Goal: Task Accomplishment & Management: Use online tool/utility

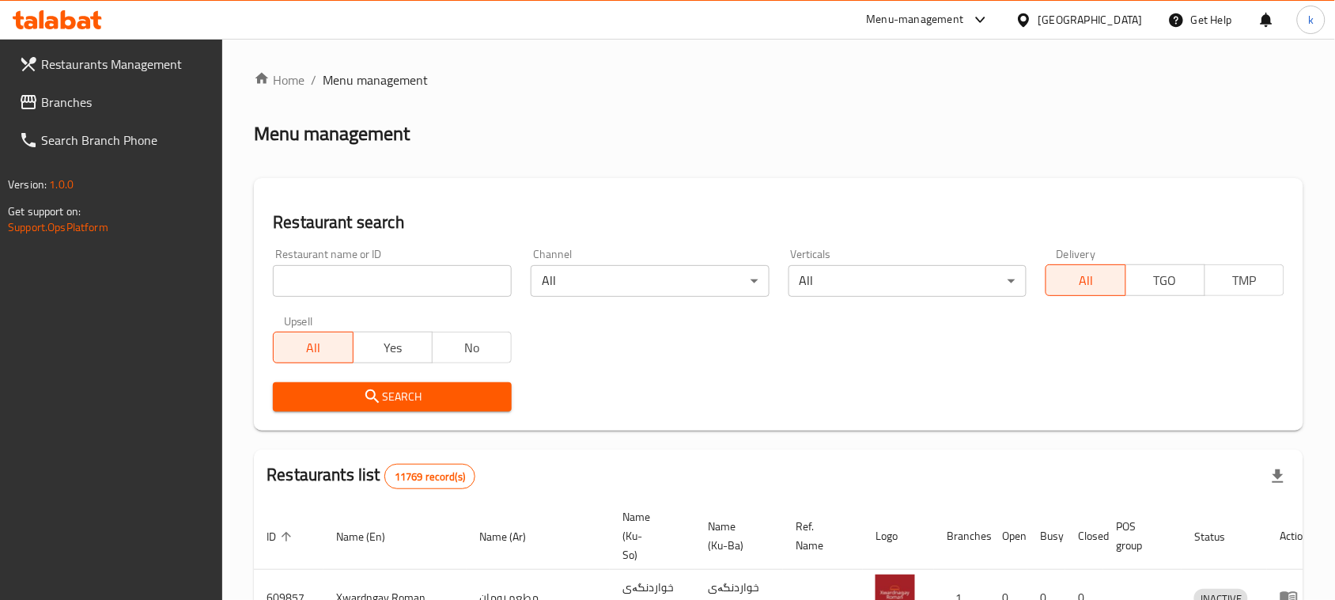
click at [365, 278] on input "search" at bounding box center [392, 281] width 239 height 32
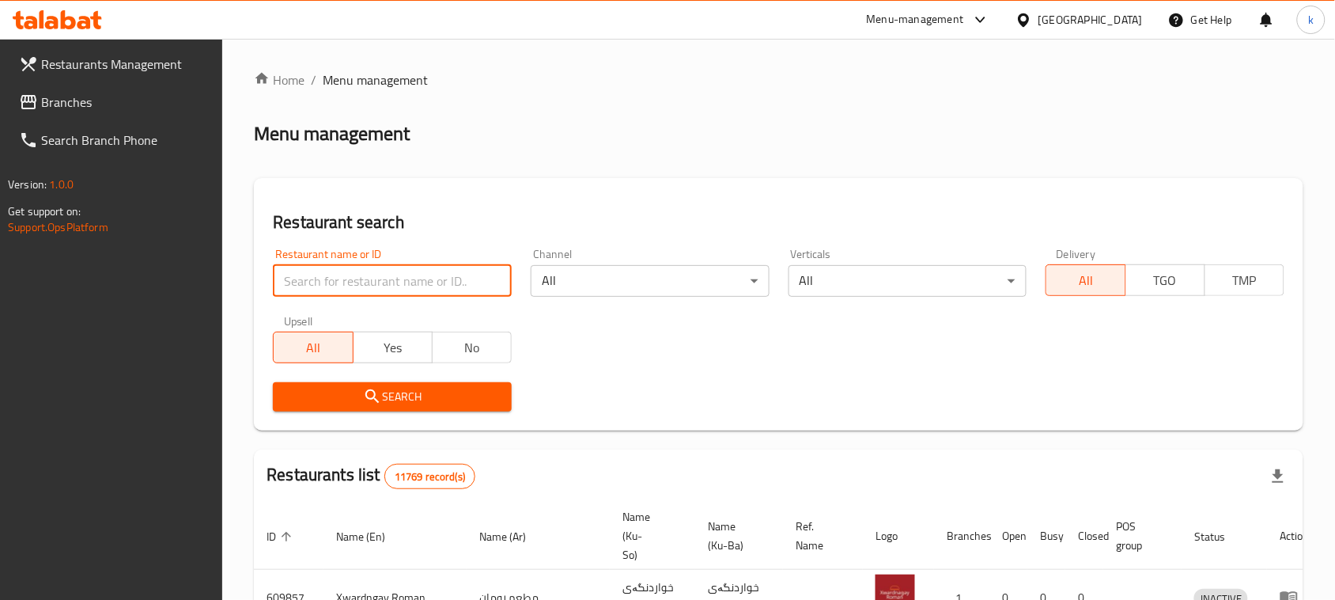
paste input "Bonbon Chocola"
type input "Bonbon Chocola"
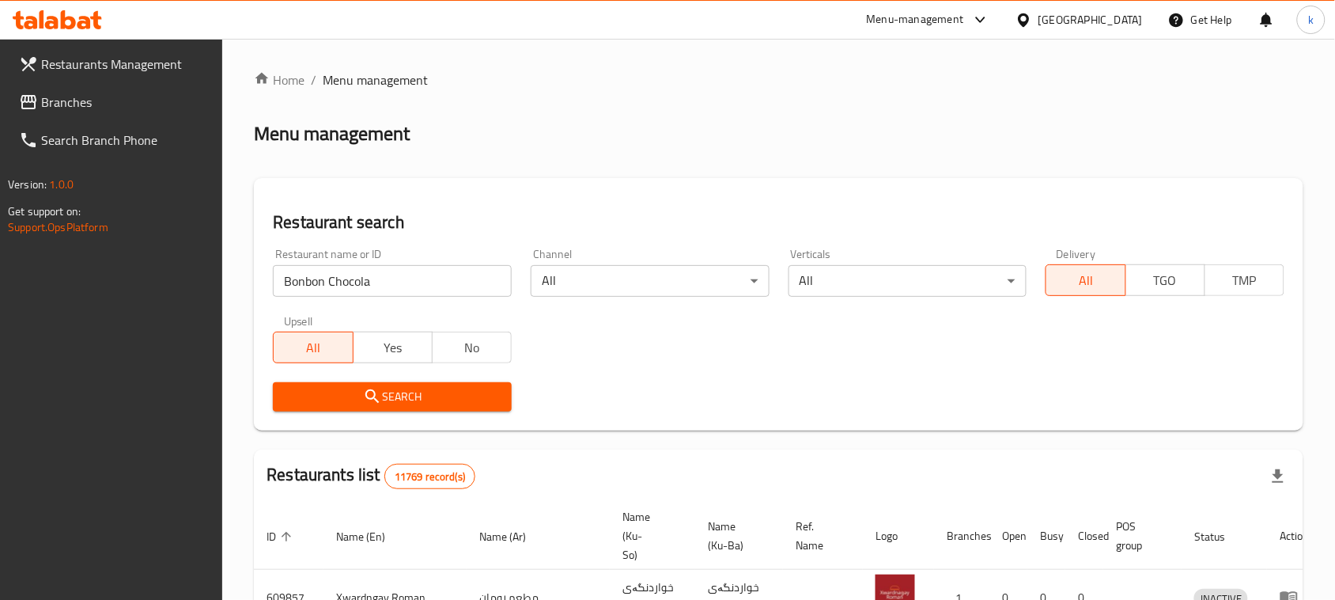
click at [354, 398] on span "Search" at bounding box center [393, 397] width 214 height 20
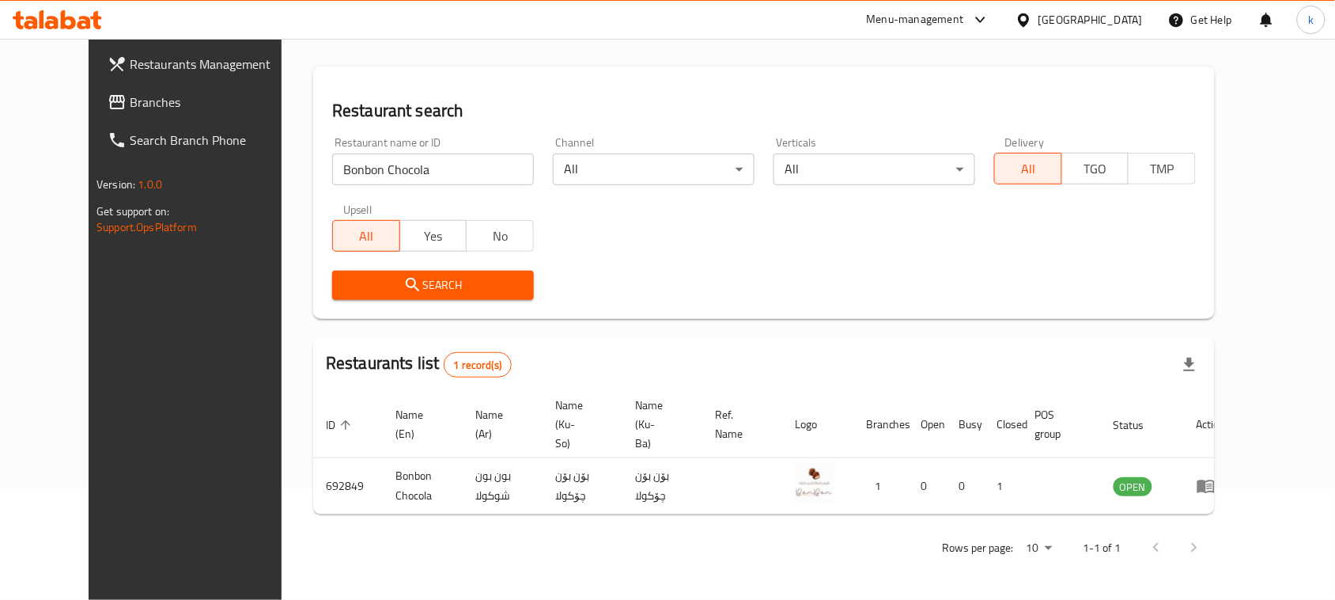
scroll to position [93, 0]
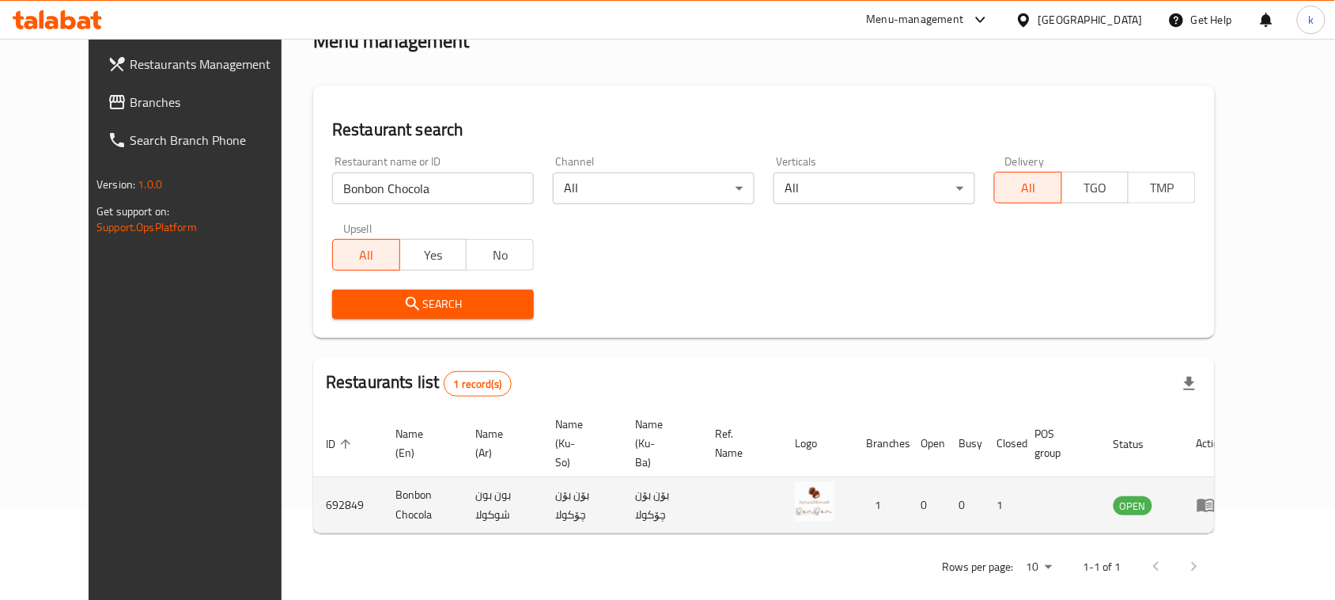
click at [1216, 495] on icon "enhanced table" at bounding box center [1206, 504] width 19 height 19
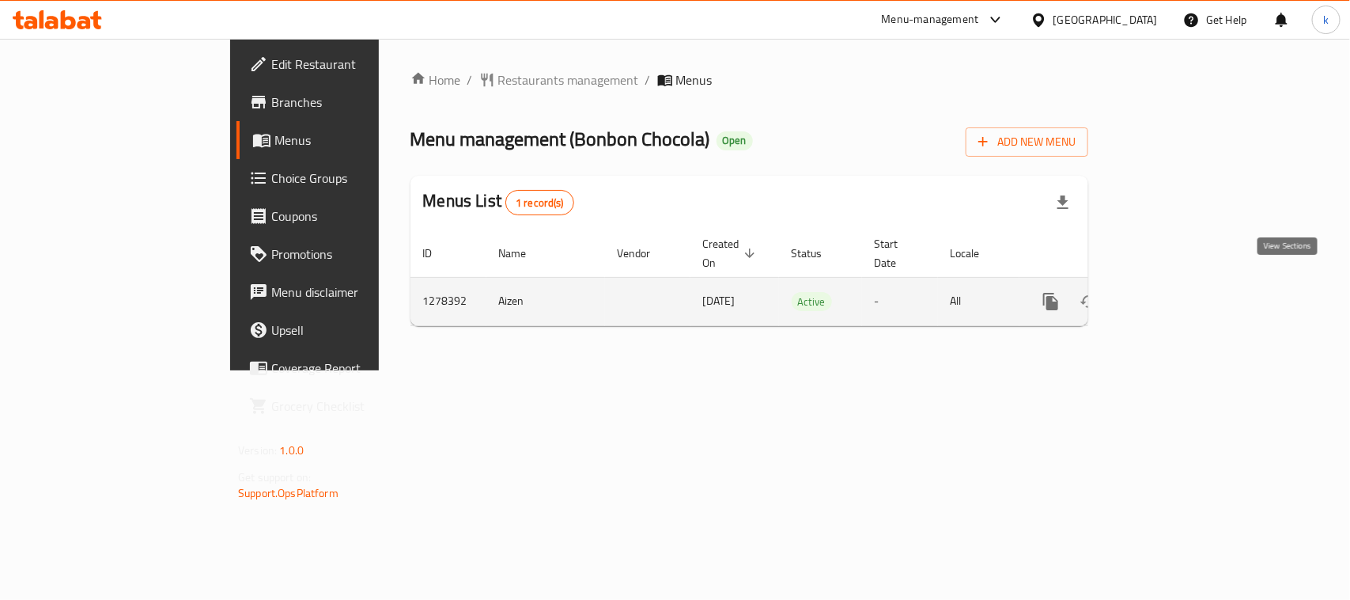
click at [1175, 292] on icon "enhanced table" at bounding box center [1165, 301] width 19 height 19
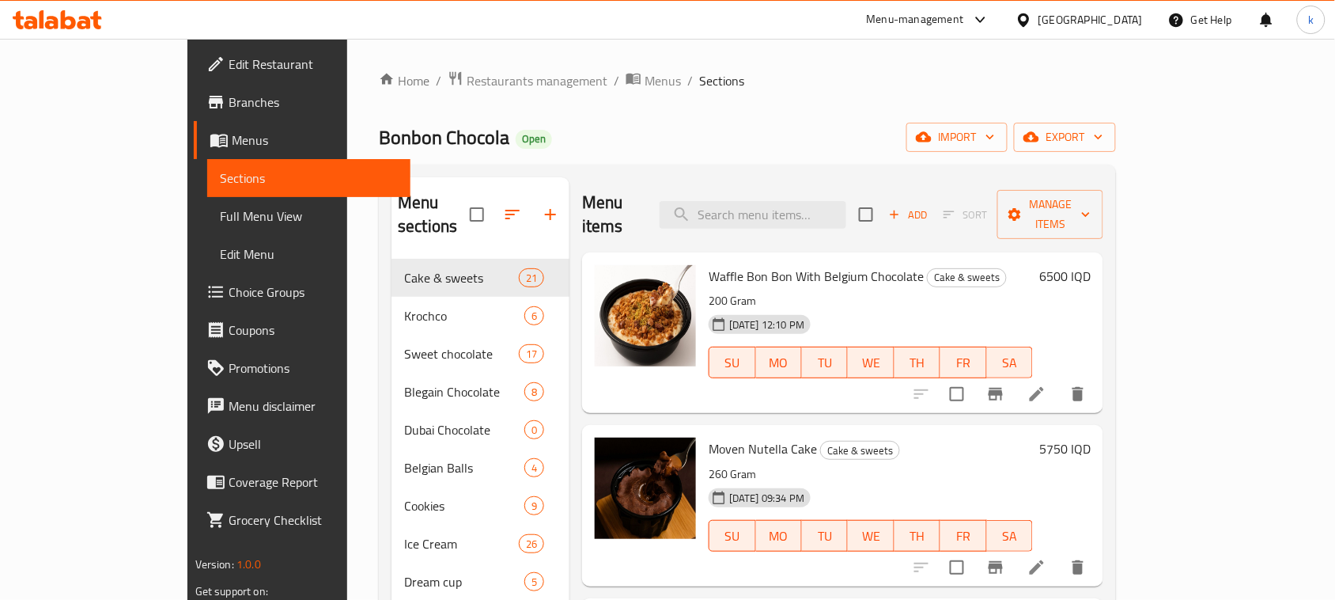
click at [220, 214] on span "Full Menu View" at bounding box center [309, 215] width 178 height 19
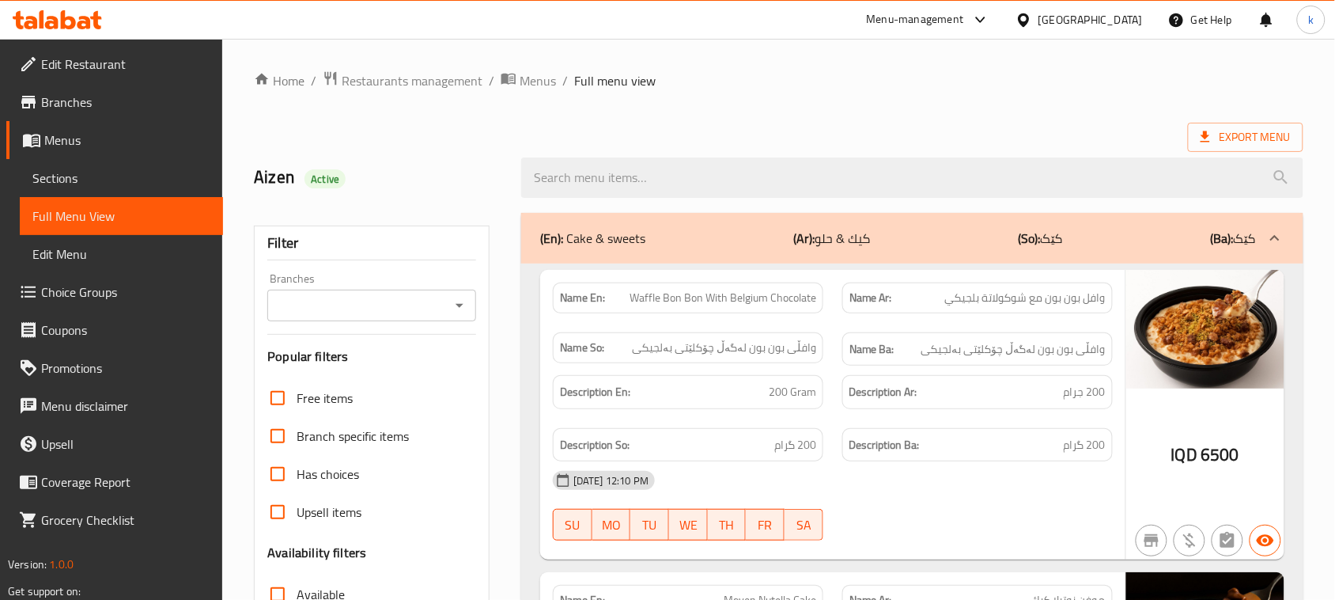
click at [365, 307] on input "Branches" at bounding box center [358, 305] width 173 height 22
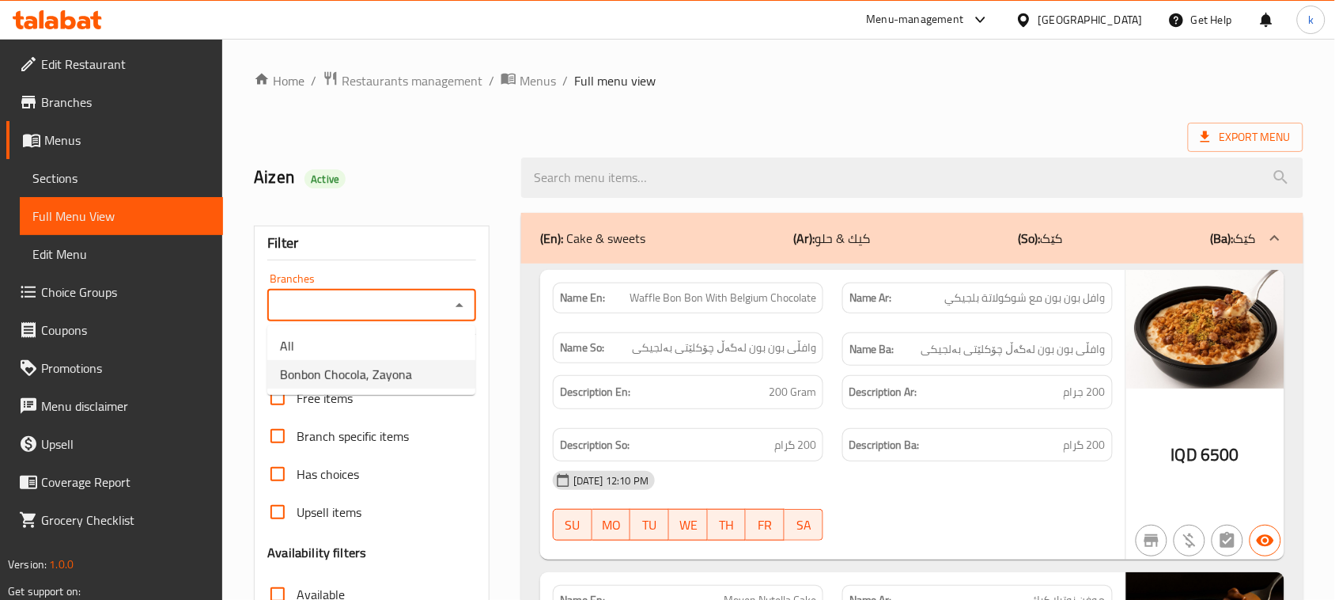
click at [356, 373] on span "Bonbon Chocola, Zayona" at bounding box center [346, 374] width 132 height 19
type input "Bonbon Chocola, Zayona"
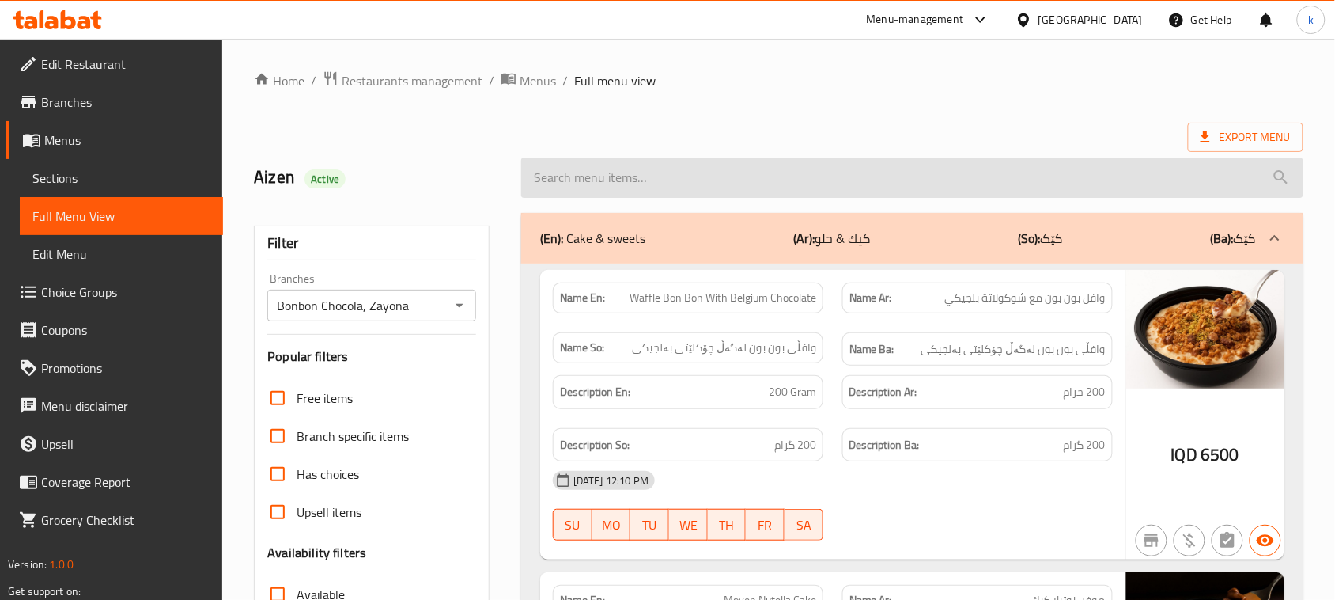
click at [621, 175] on input "search" at bounding box center [912, 177] width 782 height 40
paste input "Nescafe Cake With Belgian Chocolate Sauce"
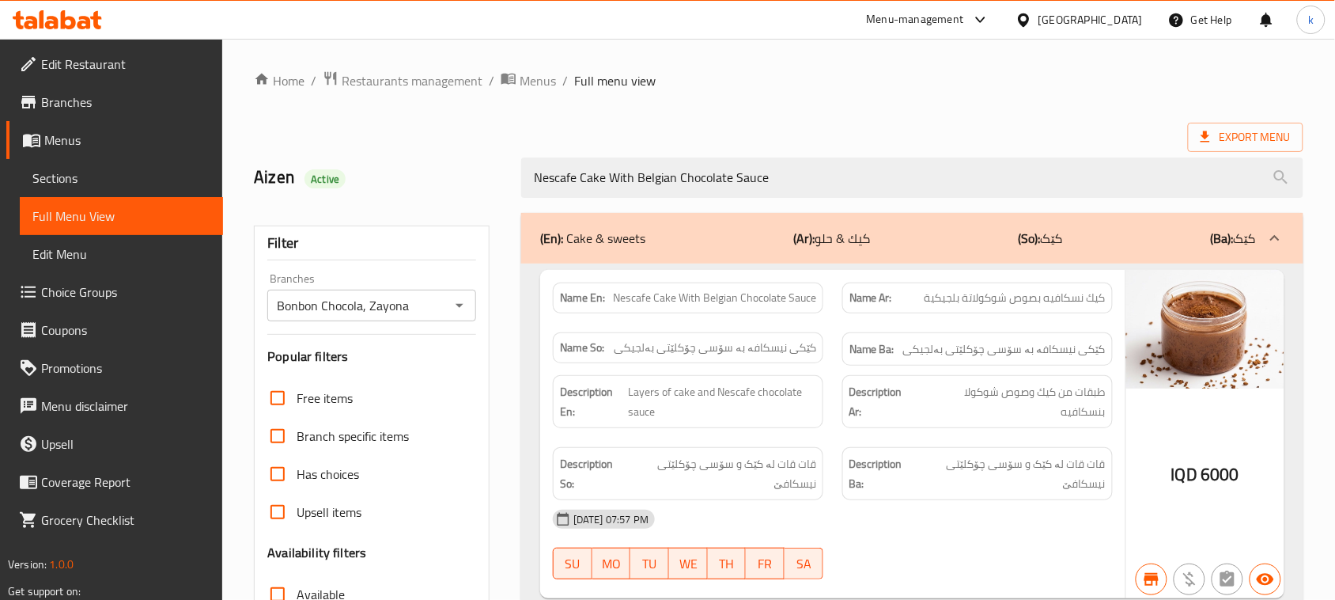
type input "Nescafe Cake With Belgian Chocolate Sauce"
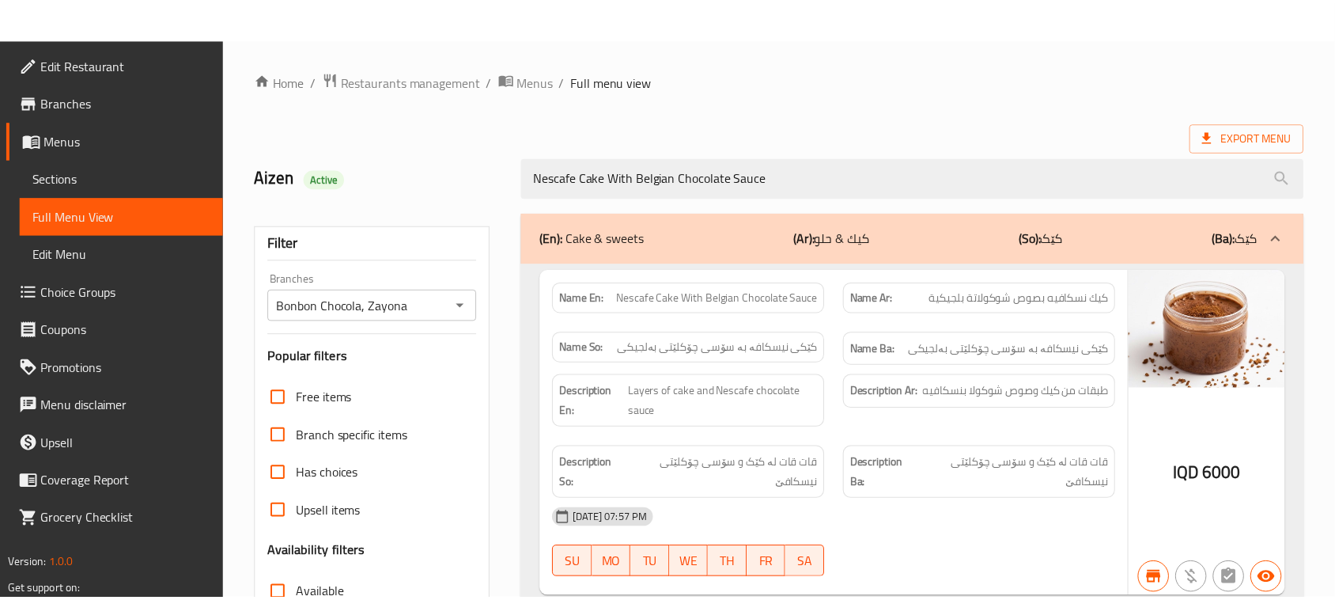
scroll to position [242, 0]
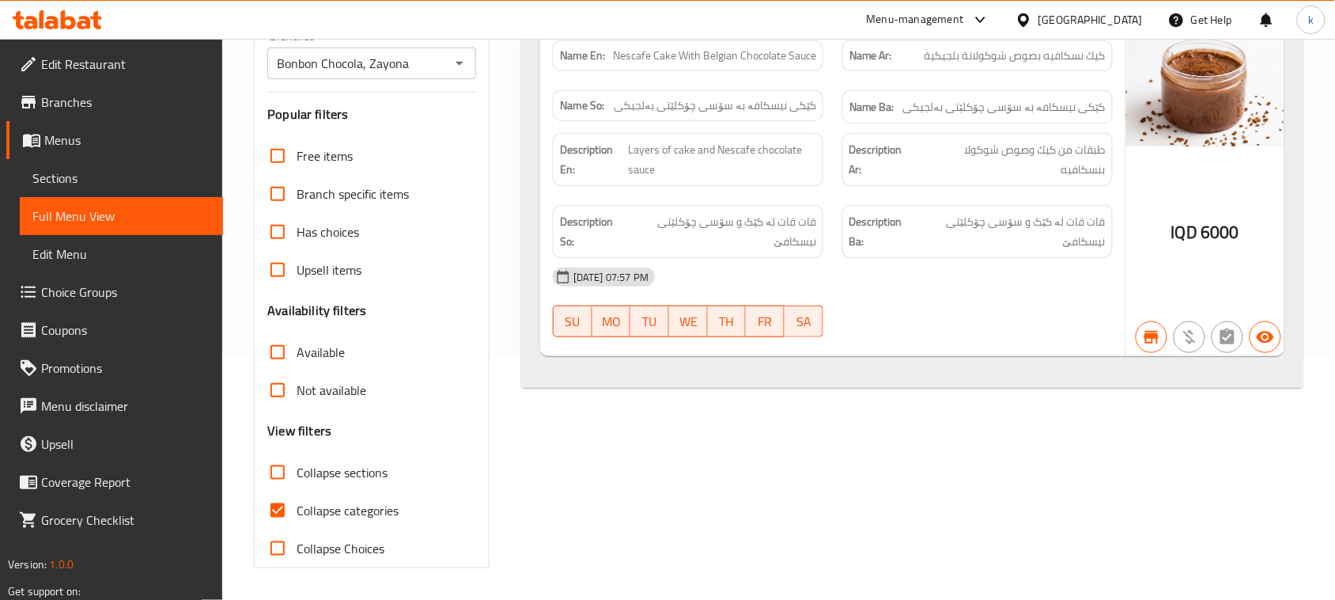
click at [105, 188] on link "Sections" at bounding box center [121, 178] width 203 height 38
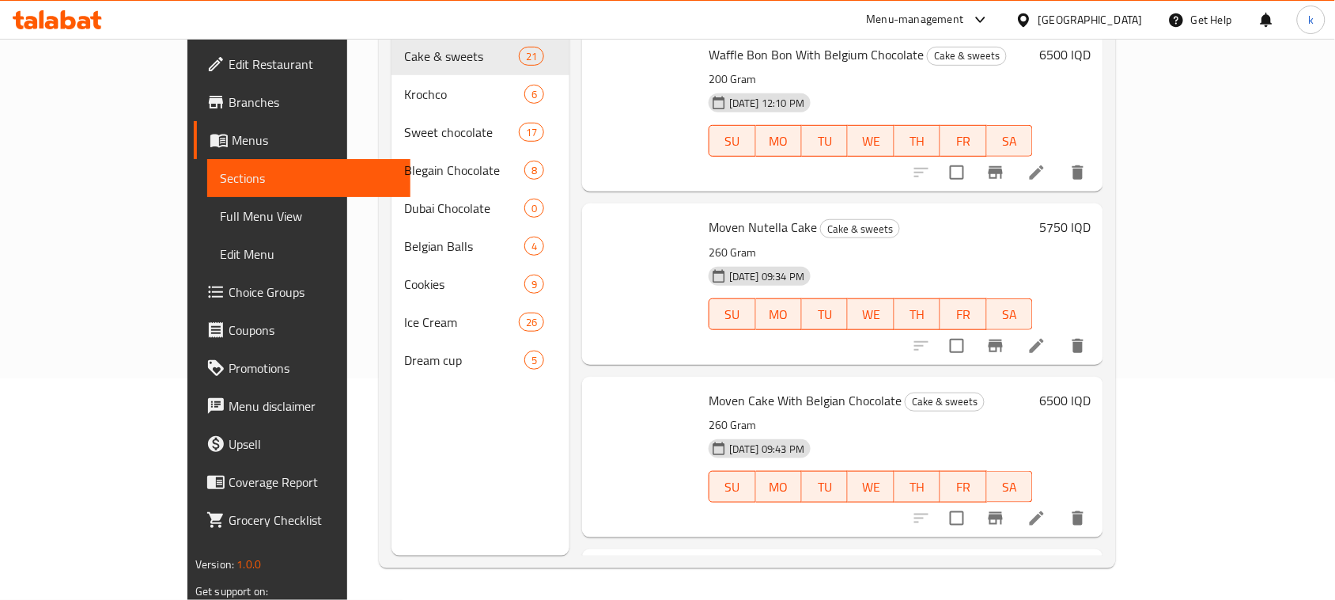
scroll to position [222, 0]
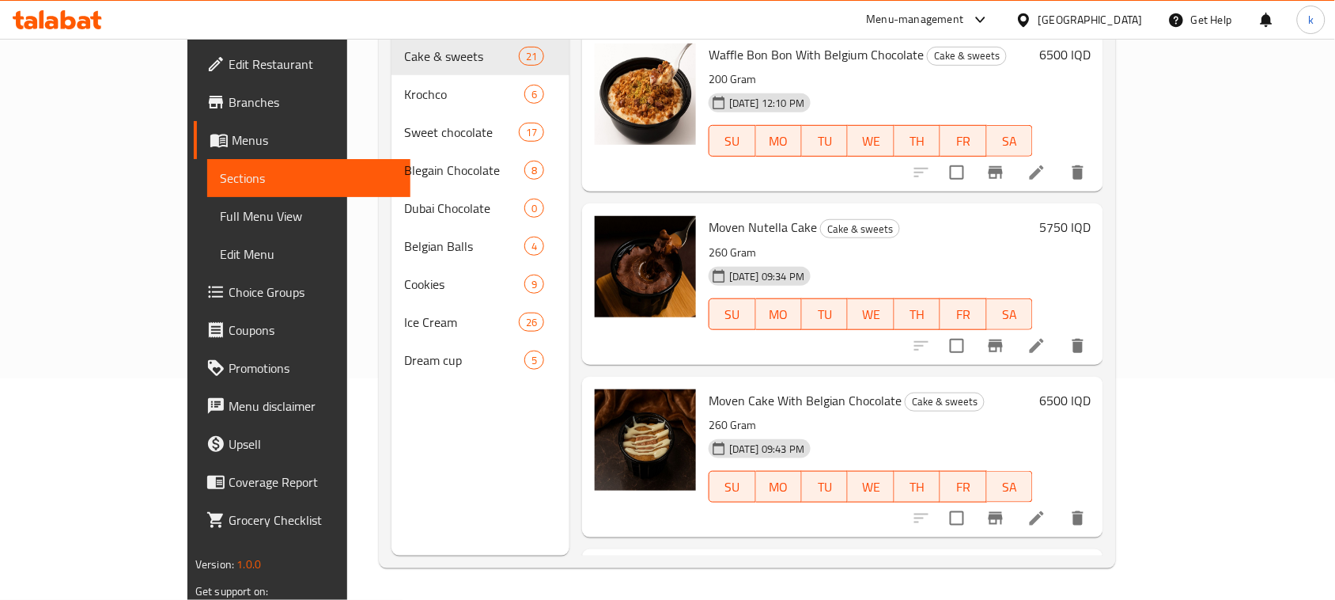
click at [220, 220] on span "Full Menu View" at bounding box center [309, 215] width 178 height 19
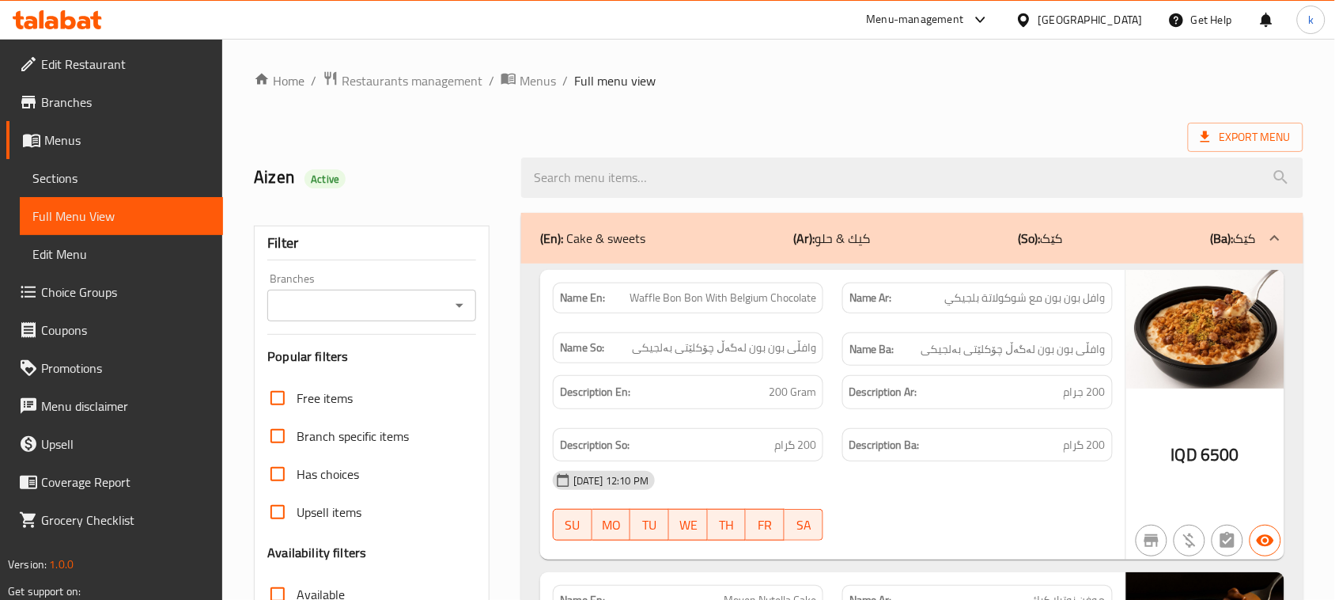
click at [394, 310] on input "Branches" at bounding box center [358, 305] width 173 height 22
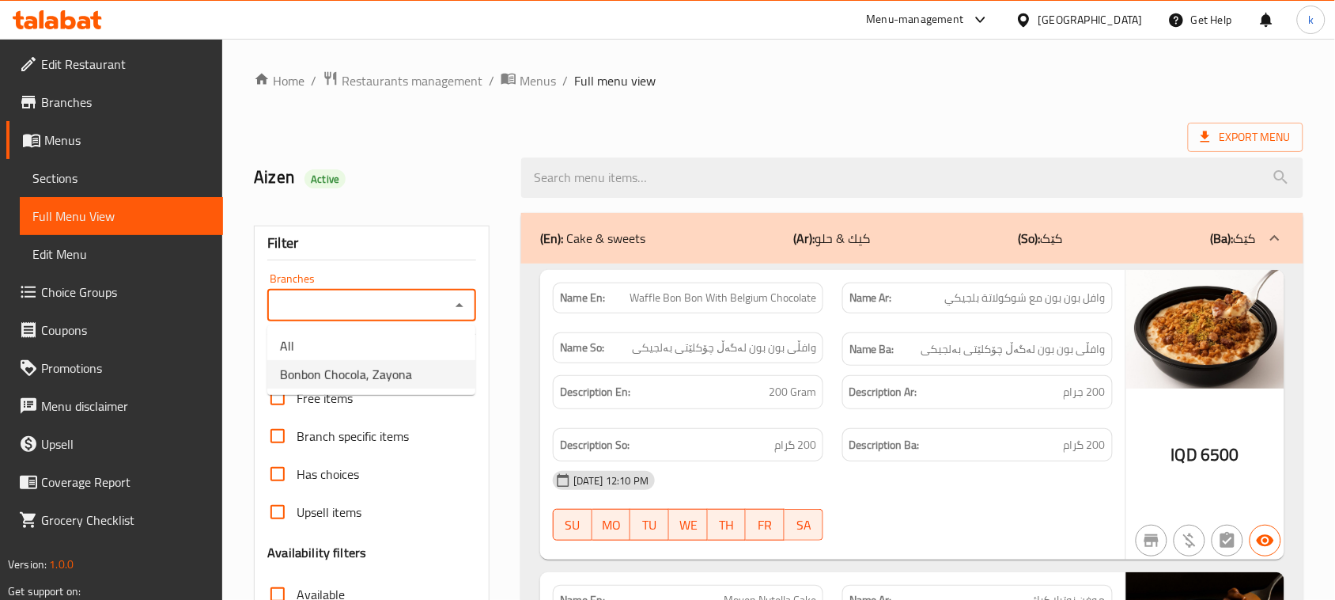
click at [369, 365] on span "Bonbon Chocola, Zayona" at bounding box center [346, 374] width 132 height 19
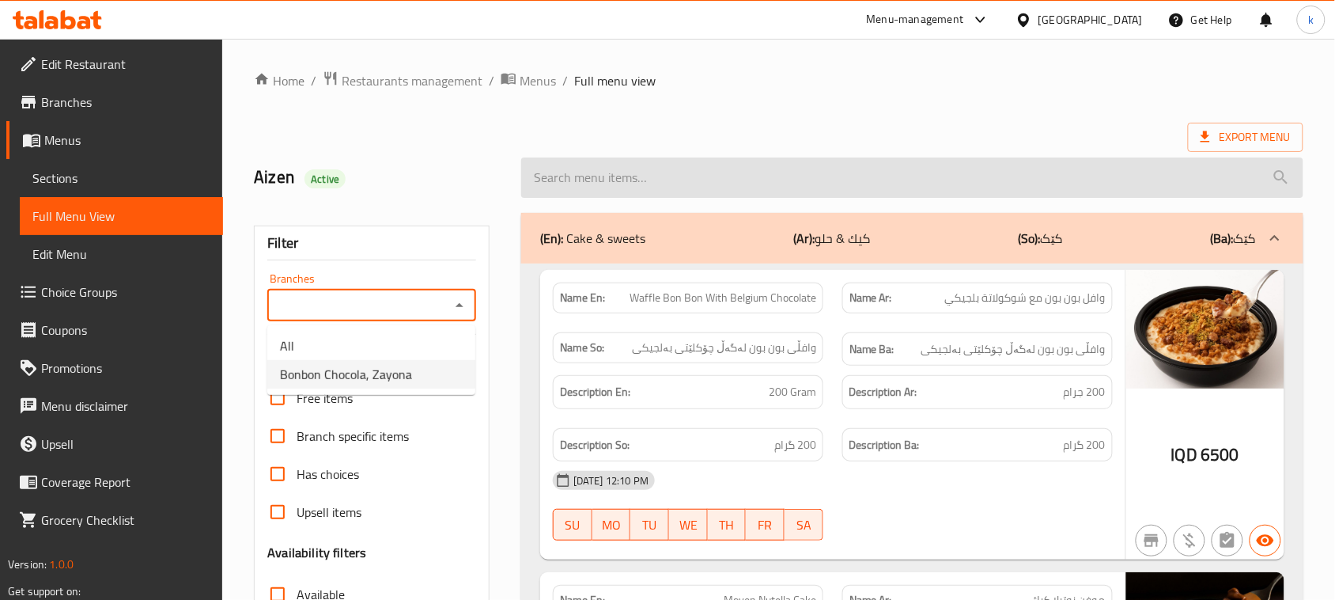
type input "Bonbon Chocola, Zayona"
click at [613, 176] on input "search" at bounding box center [912, 177] width 782 height 40
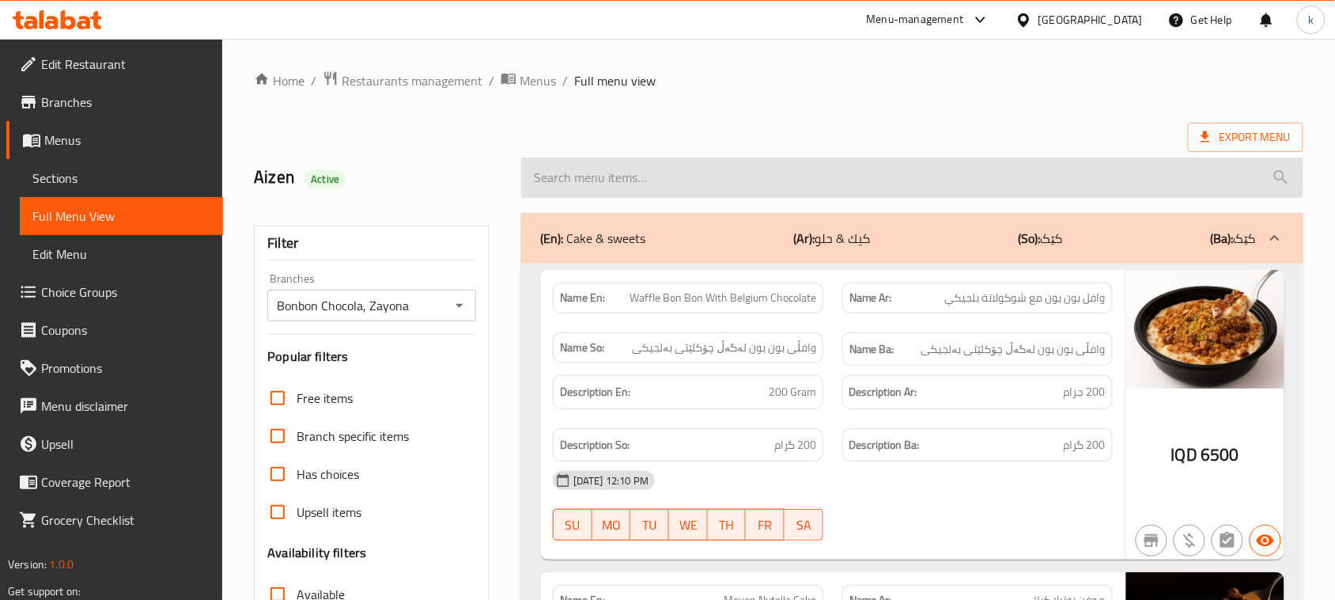
paste input "Coffee Cake with Belgian Chocolate Sauce"
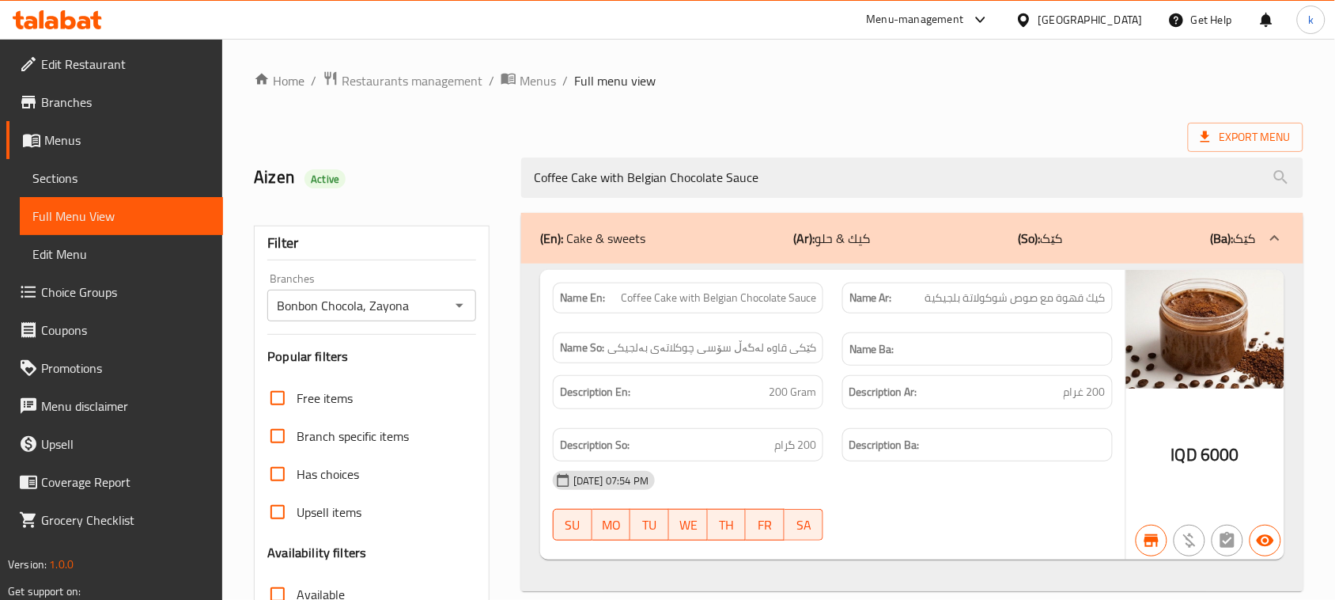
type input "Coffee Cake with Belgian Chocolate Sauce"
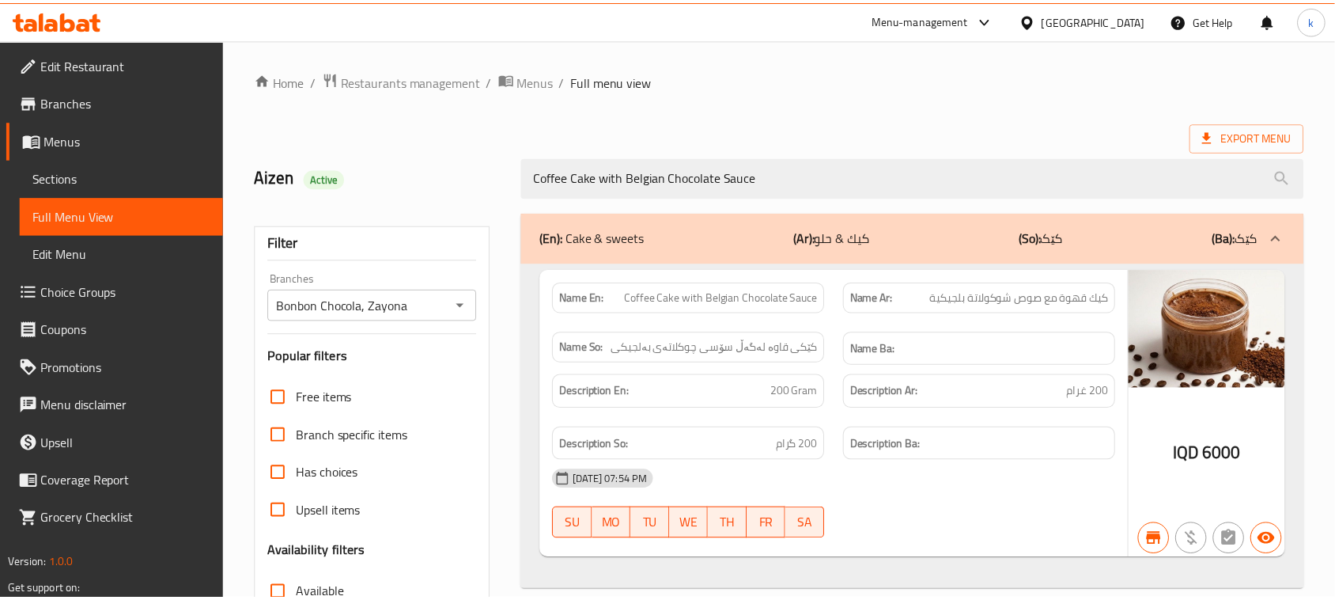
scroll to position [242, 0]
